Goal: Information Seeking & Learning: Learn about a topic

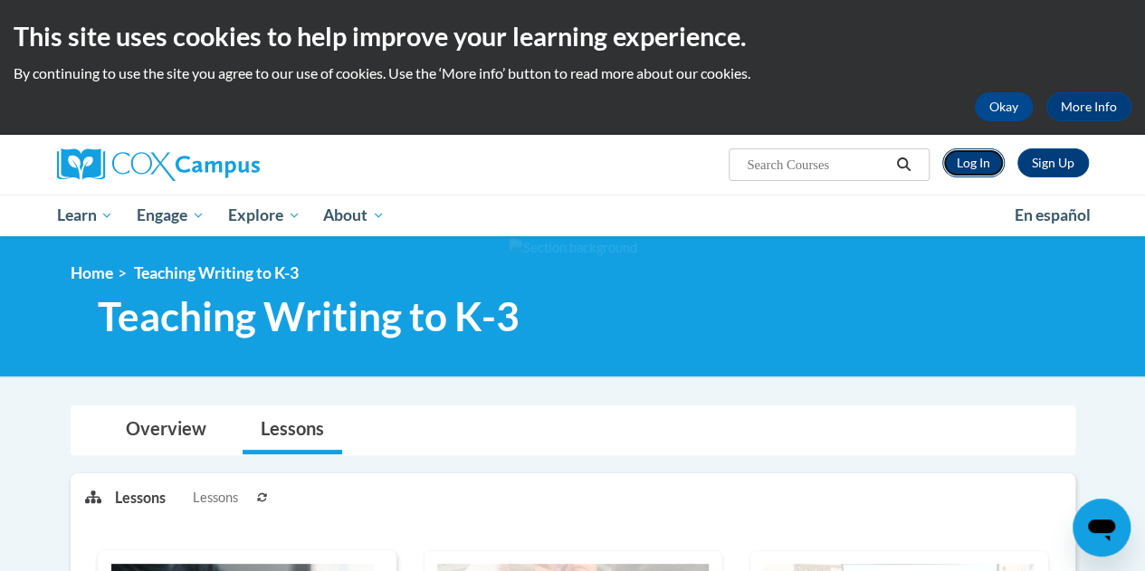
click at [996, 168] on link "Log In" at bounding box center [974, 162] width 62 height 29
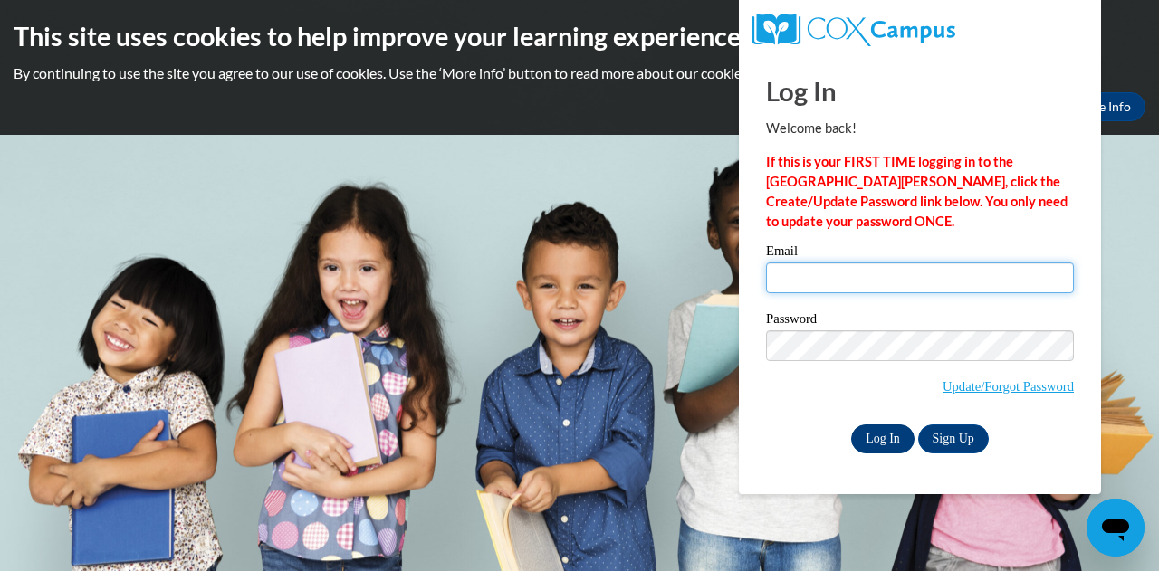
type input "[EMAIL_ADDRESS][DOMAIN_NAME]"
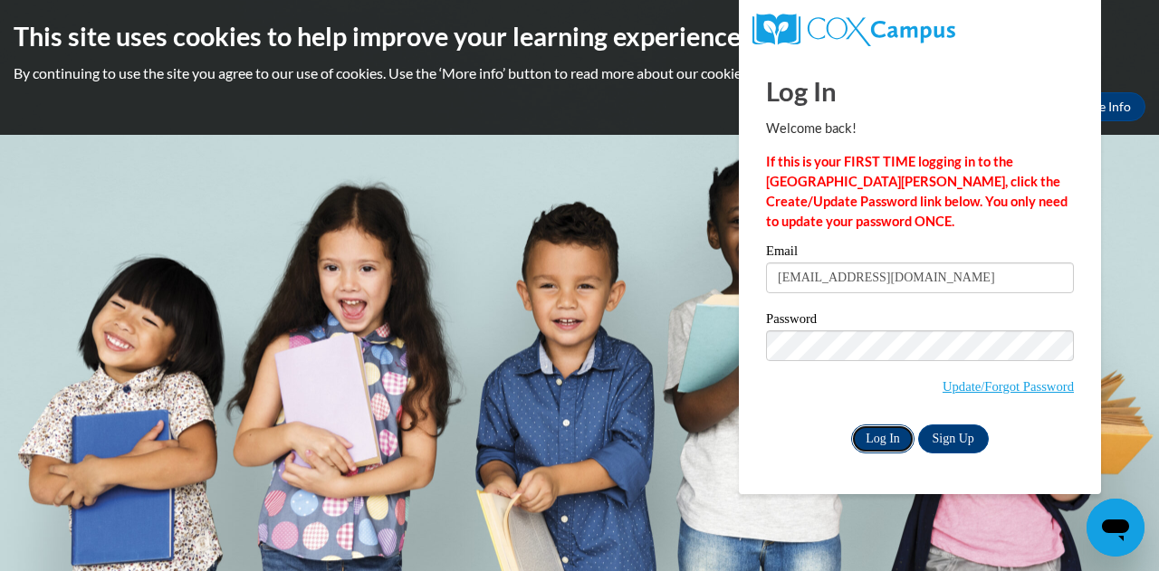
click at [895, 425] on input "Log In" at bounding box center [882, 439] width 63 height 29
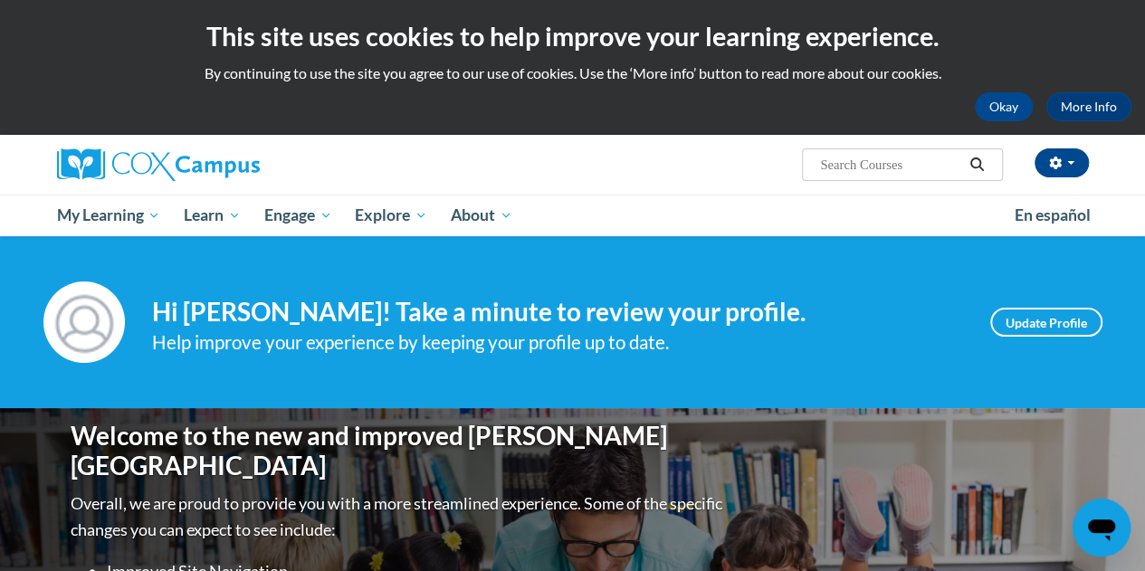
scroll to position [121, 0]
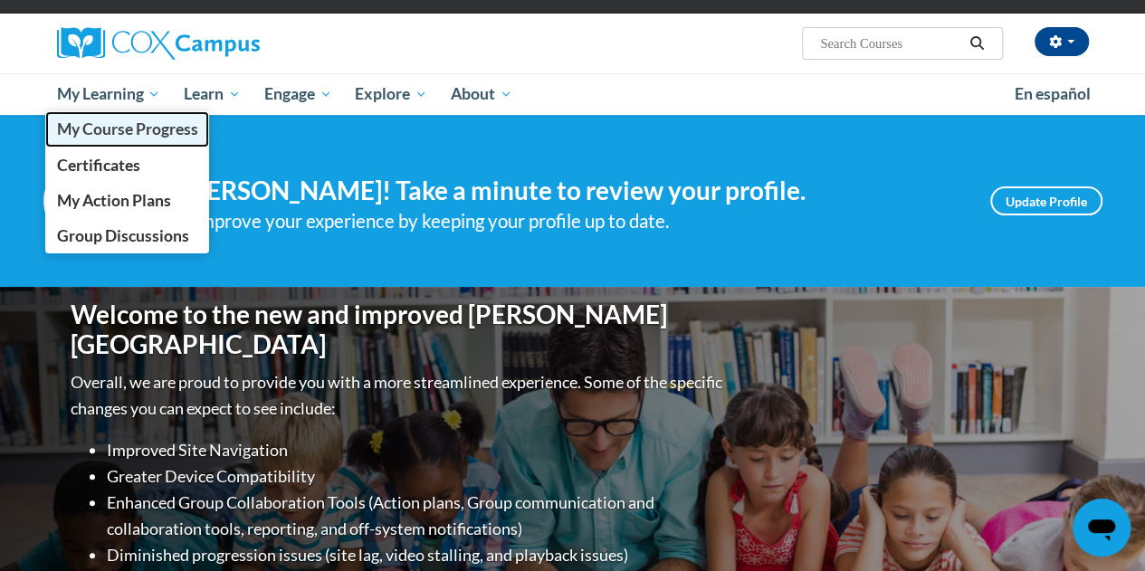
click at [147, 126] on span "My Course Progress" at bounding box center [126, 129] width 141 height 19
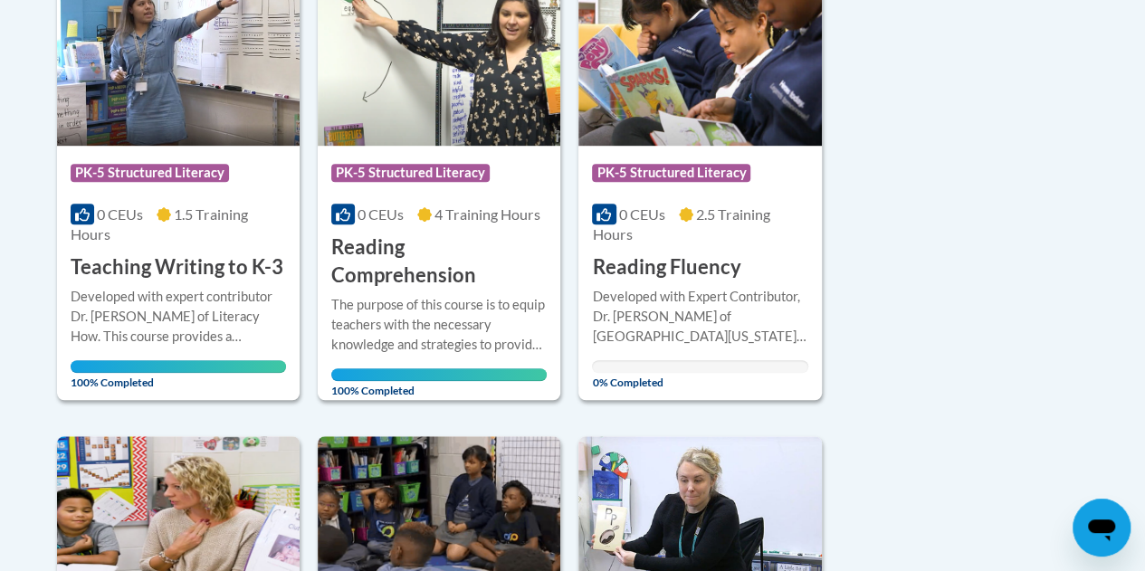
scroll to position [508, 0]
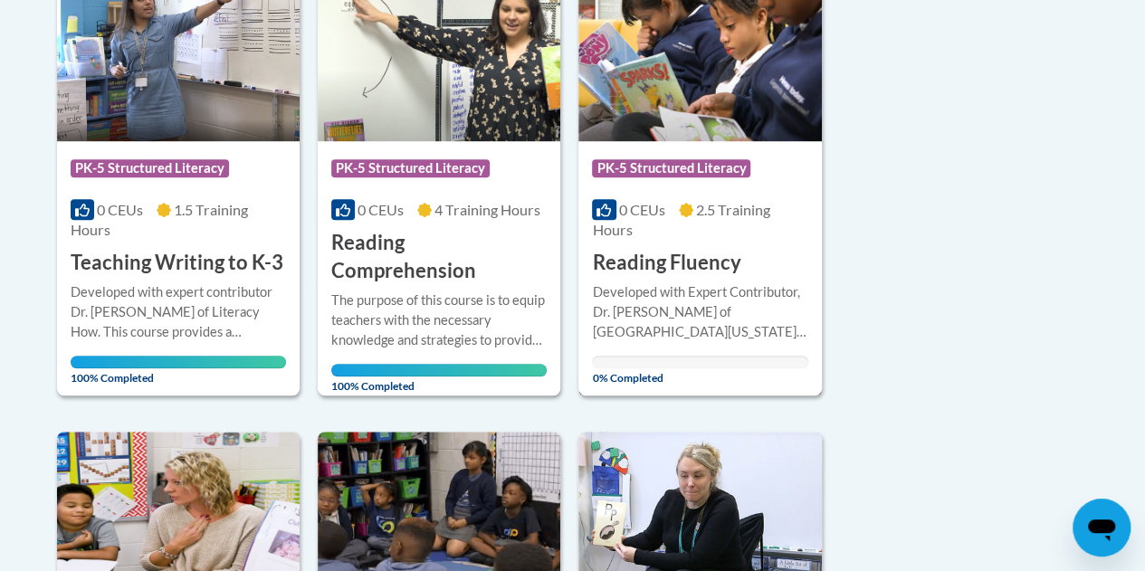
click at [713, 256] on h3 "Reading Fluency" at bounding box center [666, 263] width 148 height 28
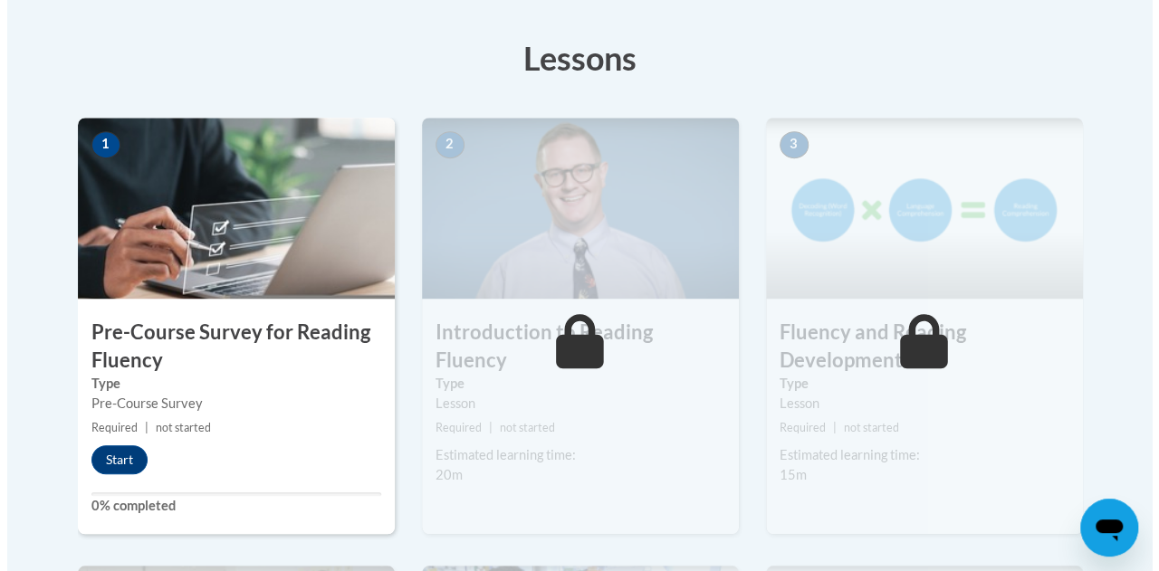
scroll to position [493, 0]
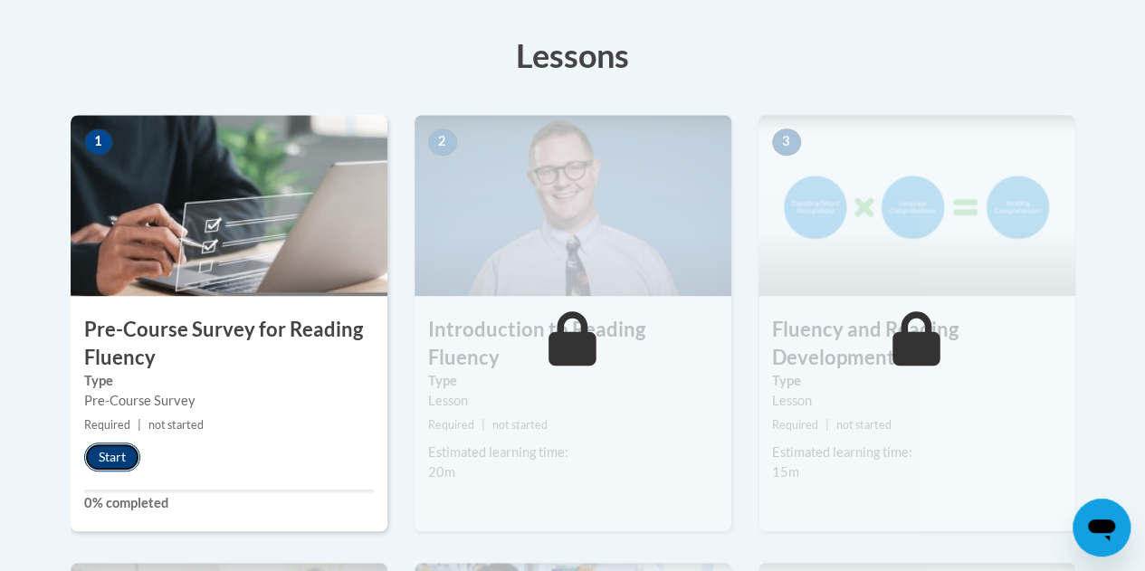
click at [123, 454] on button "Start" at bounding box center [112, 457] width 56 height 29
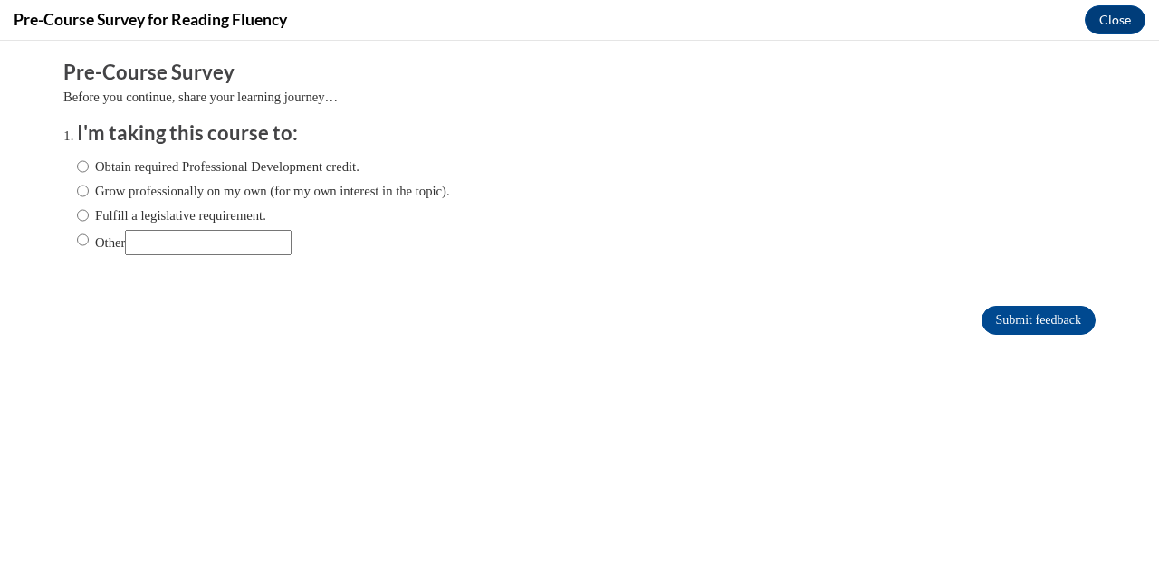
scroll to position [0, 0]
click at [211, 167] on label "Obtain required Professional Development credit." at bounding box center [218, 167] width 283 height 20
click at [89, 167] on input "Obtain required Professional Development credit." at bounding box center [83, 167] width 12 height 20
radio input "true"
click at [1003, 321] on input "Submit feedback" at bounding box center [1039, 320] width 114 height 29
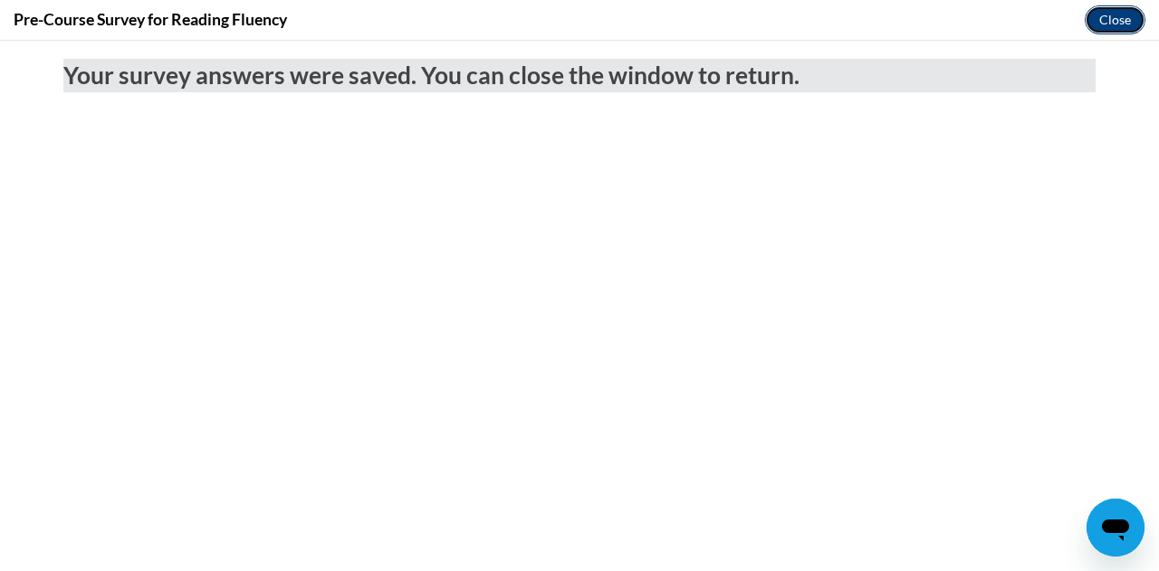
click at [1112, 24] on button "Close" at bounding box center [1115, 19] width 61 height 29
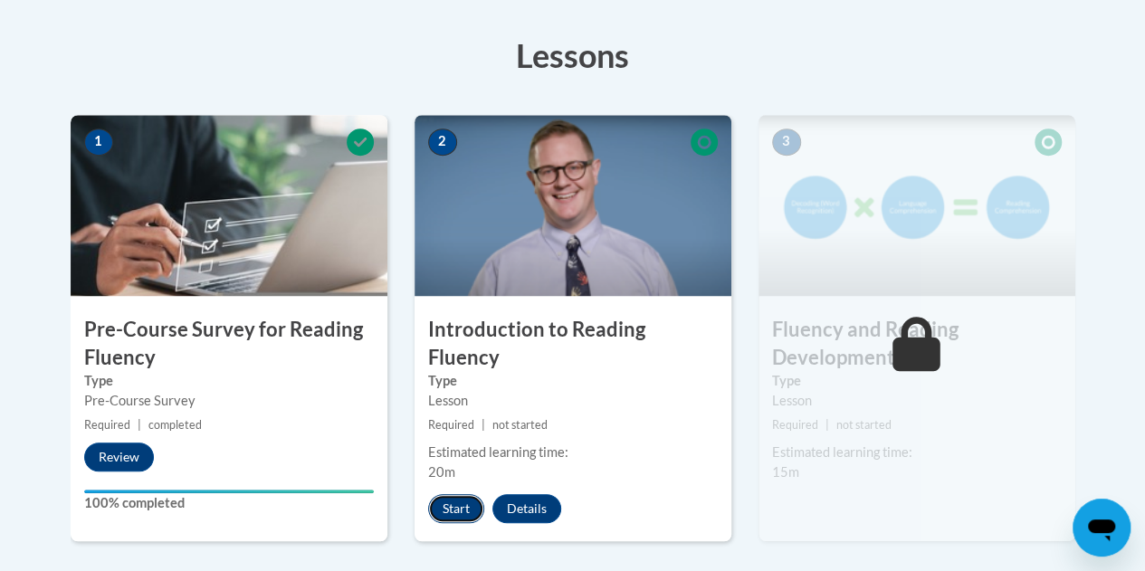
click at [449, 494] on button "Start" at bounding box center [456, 508] width 56 height 29
